Goal: Task Accomplishment & Management: Manage account settings

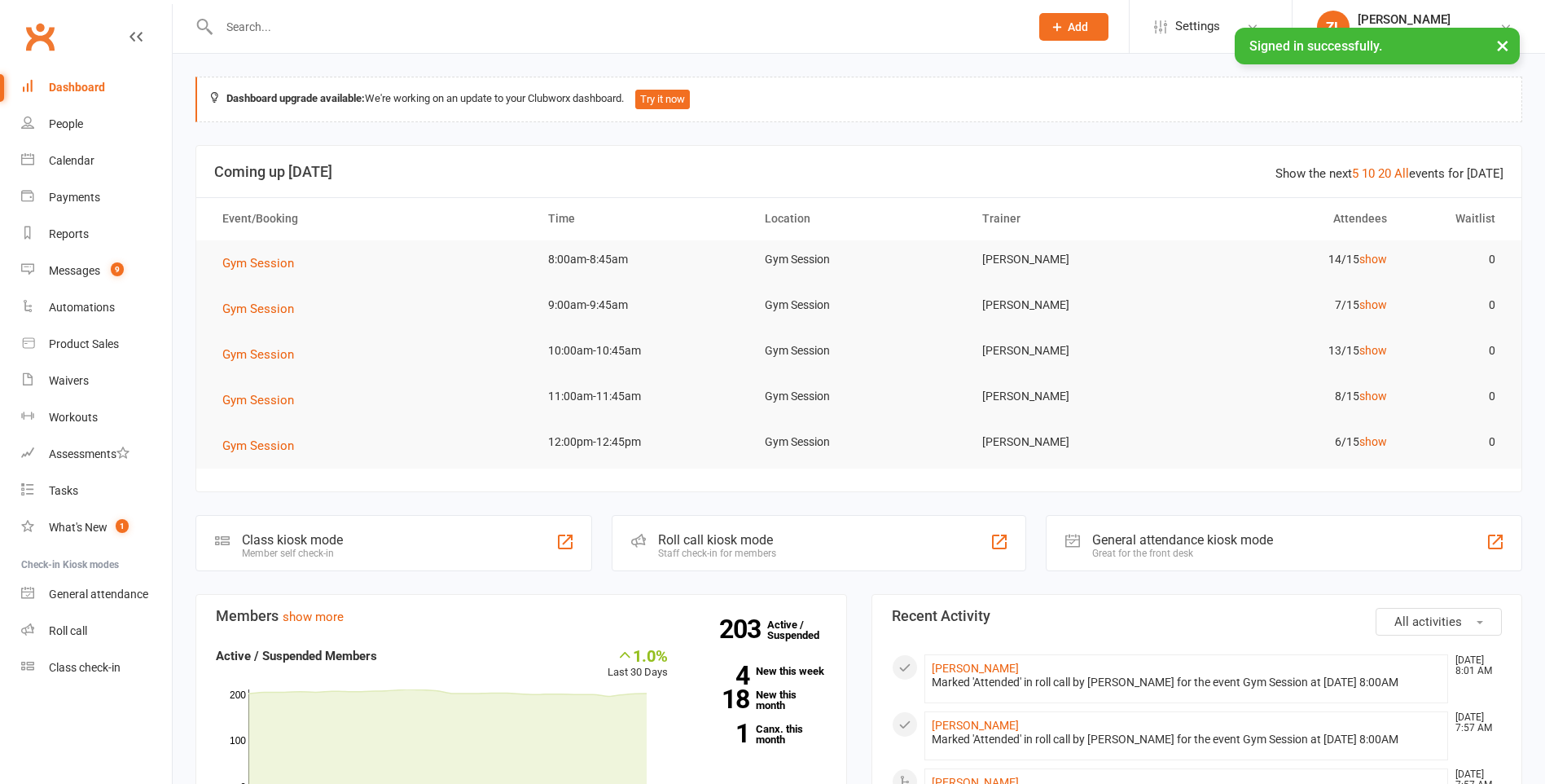
click at [494, 27] on input "text" at bounding box center [616, 26] width 804 height 23
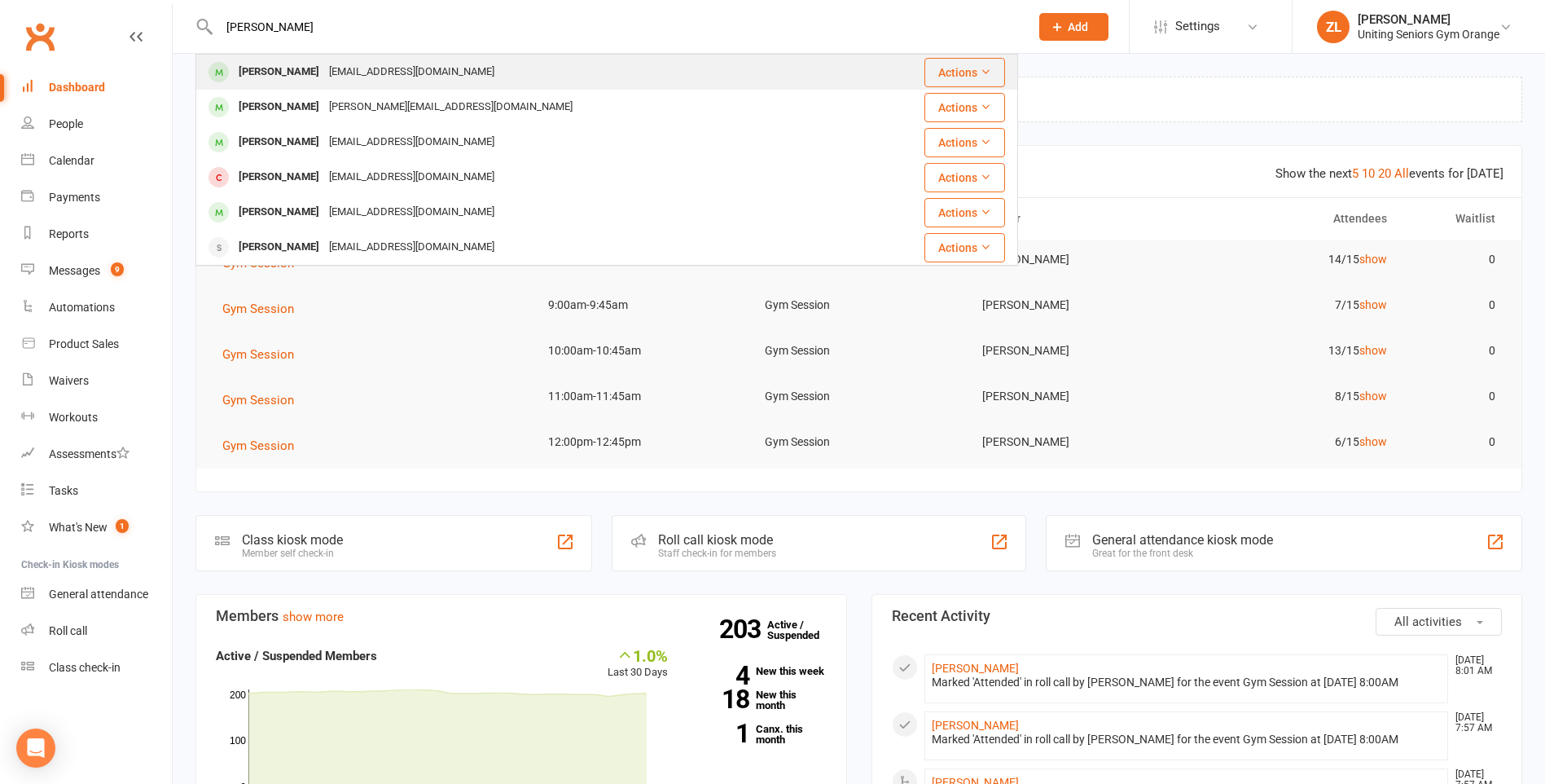
type input "[PERSON_NAME]"
click at [333, 76] on div "[EMAIL_ADDRESS][DOMAIN_NAME]" at bounding box center [411, 72] width 175 height 24
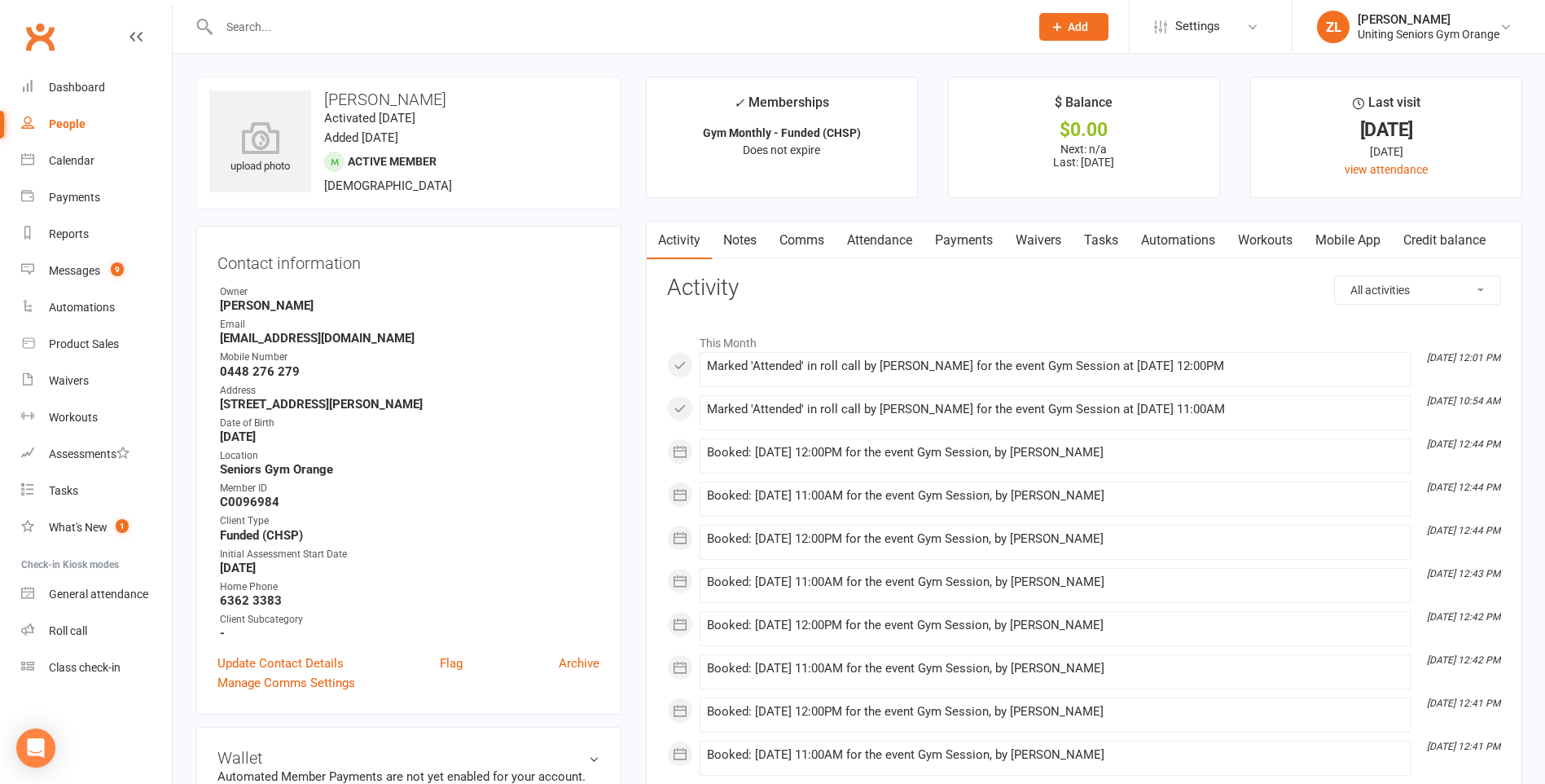
click at [912, 245] on link "Attendance" at bounding box center [880, 240] width 88 height 37
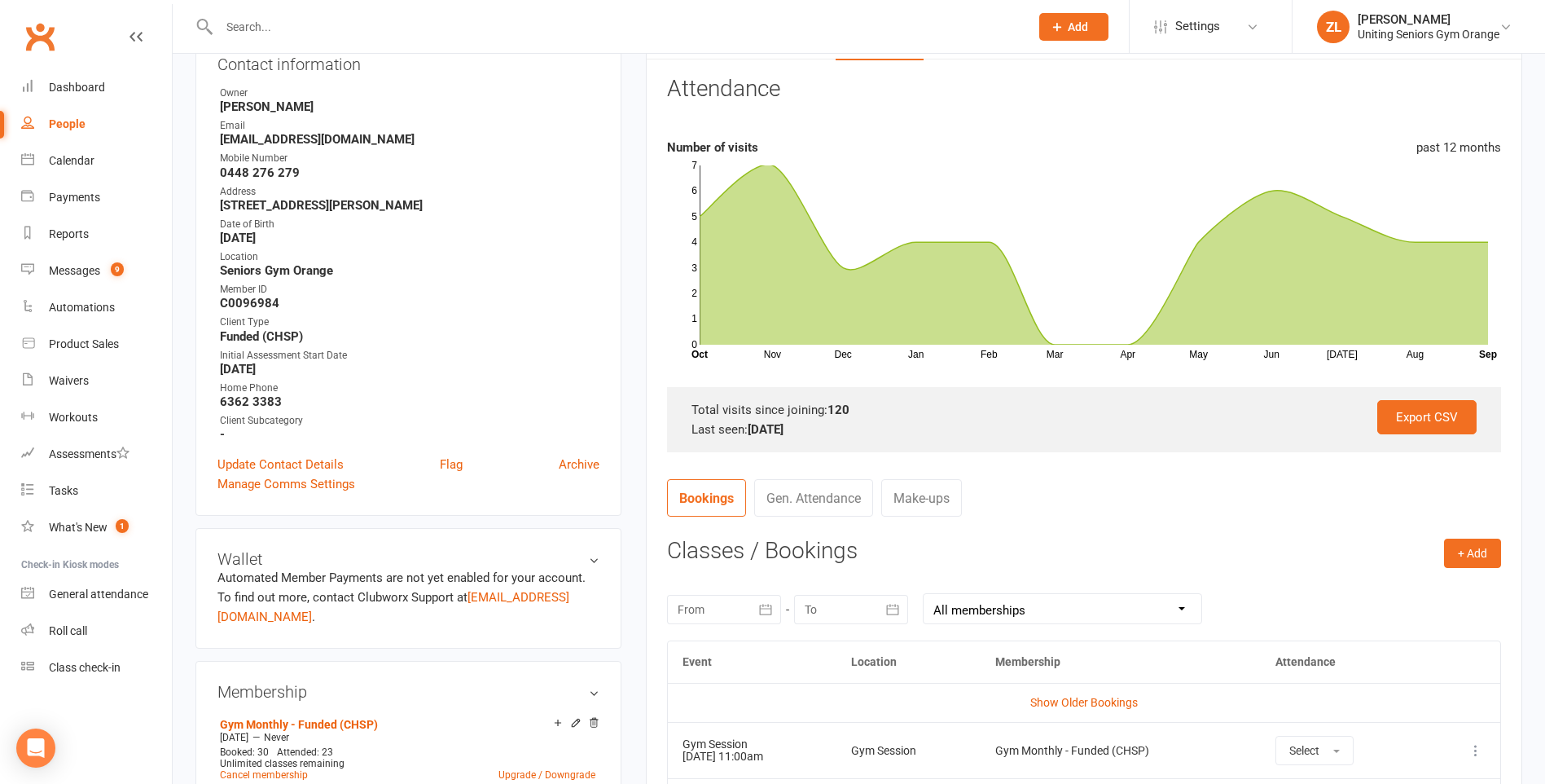
scroll to position [489, 0]
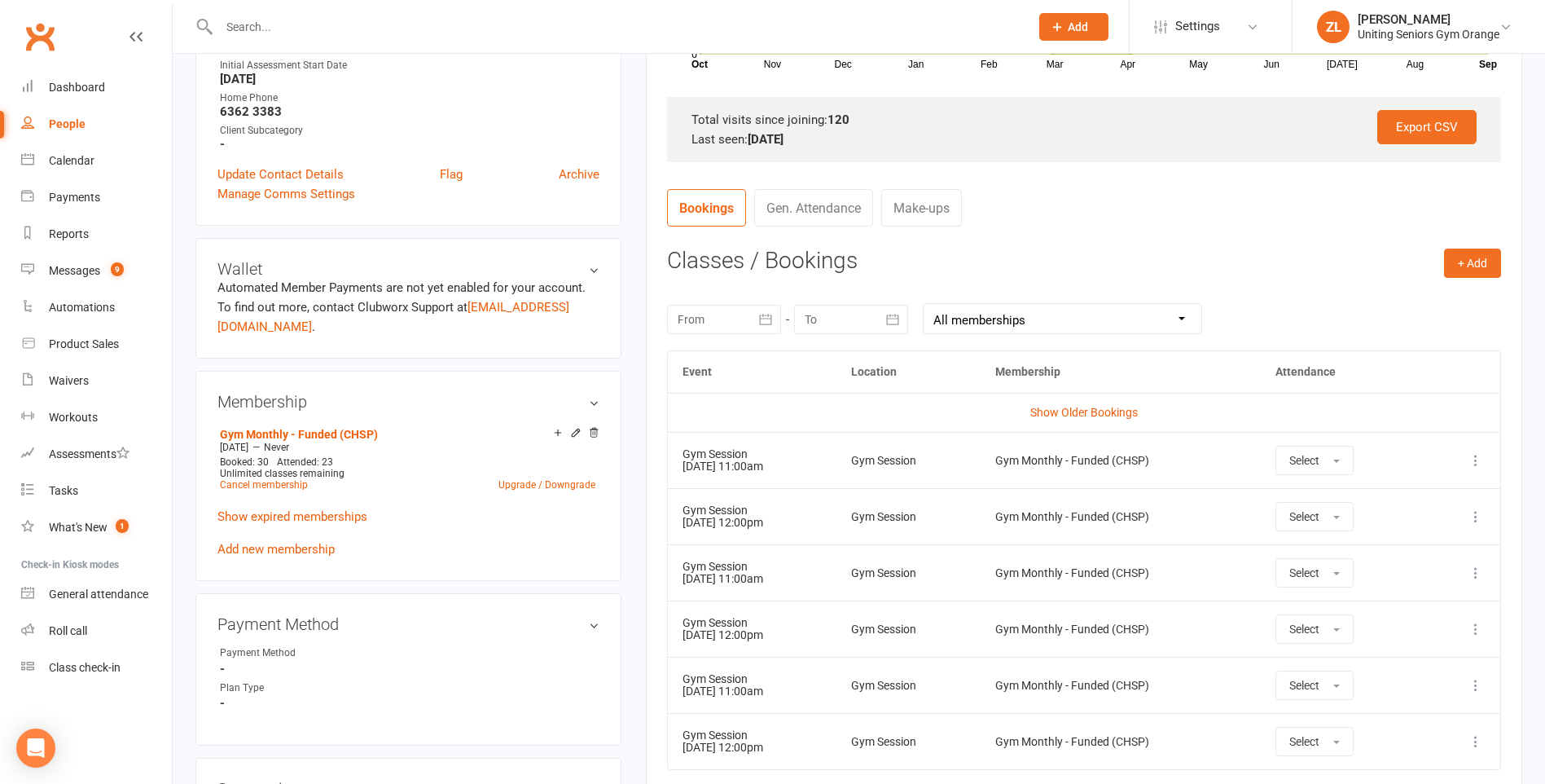
click at [1469, 457] on icon at bounding box center [1476, 460] width 16 height 16
click at [1407, 556] on link "Remove booking" at bounding box center [1404, 557] width 161 height 33
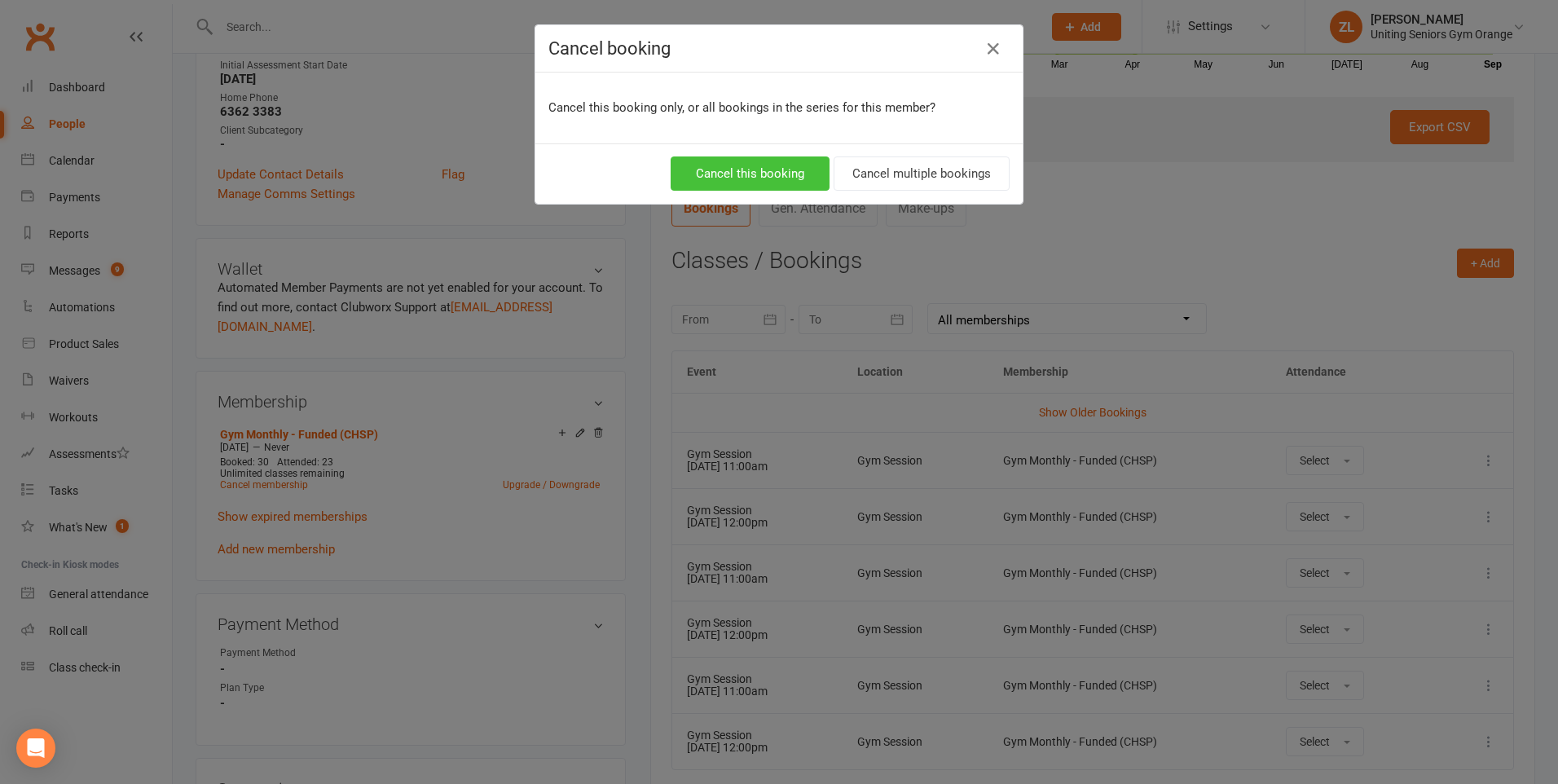
click at [696, 174] on button "Cancel this booking" at bounding box center [749, 173] width 159 height 34
